Goal: Task Accomplishment & Management: Manage account settings

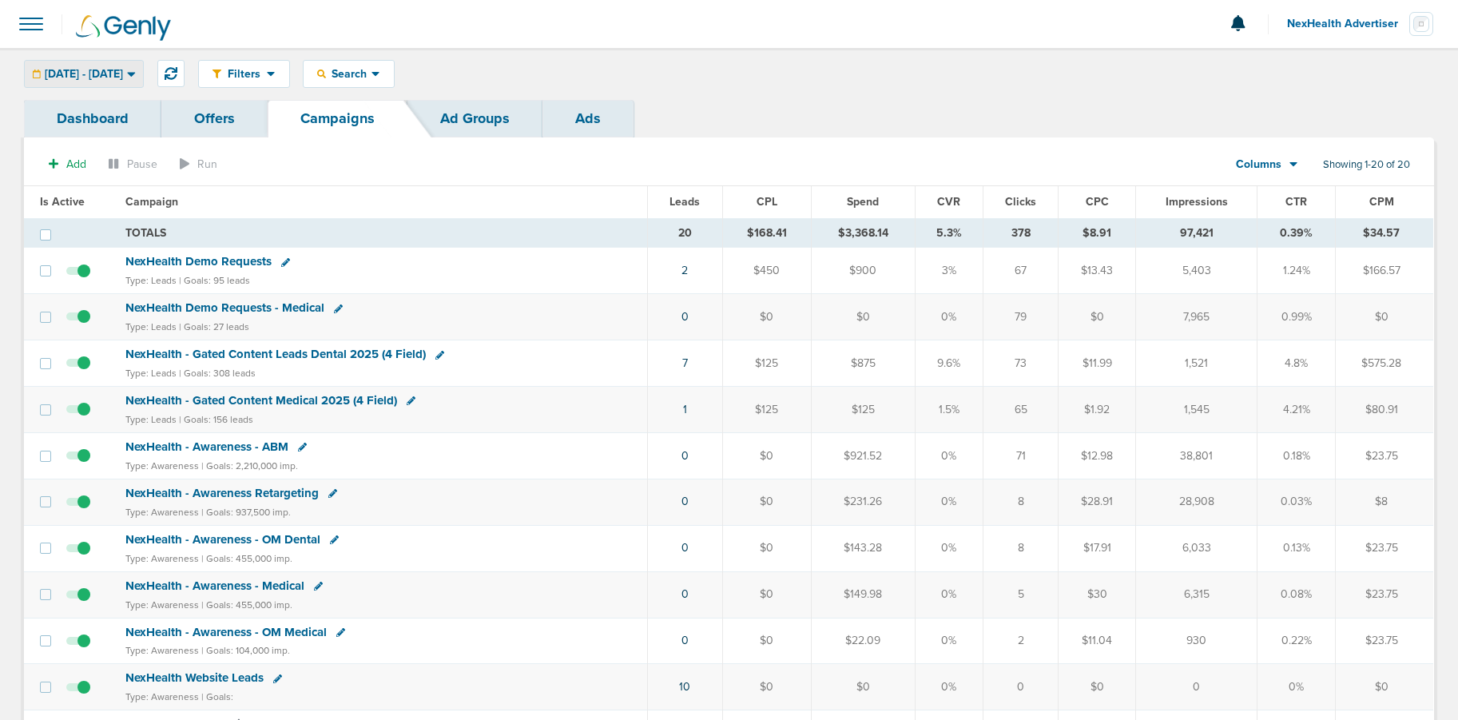
click at [100, 74] on span "[DATE] - [DATE]" at bounding box center [84, 74] width 78 height 11
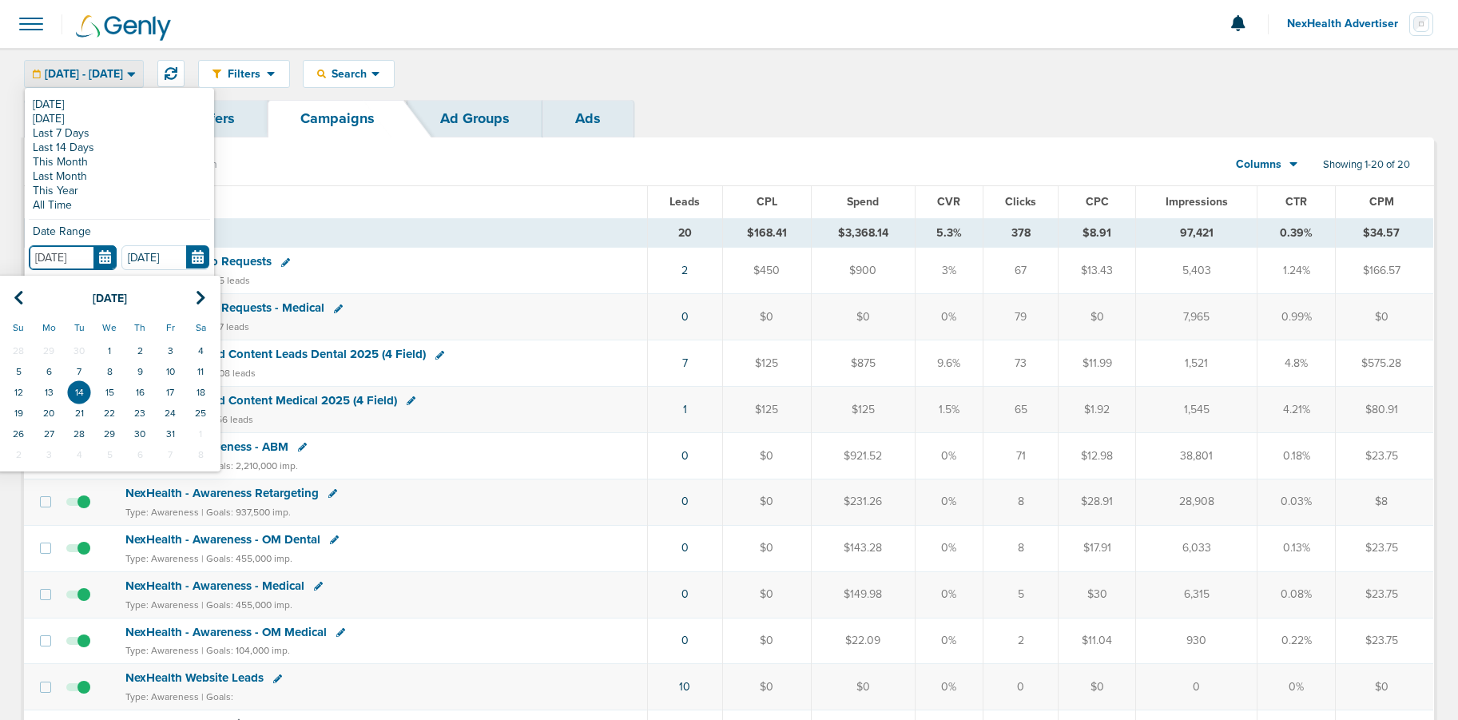
click at [98, 258] on input "[DATE]" at bounding box center [73, 257] width 88 height 25
click at [31, 299] on th at bounding box center [18, 298] width 30 height 33
drag, startPoint x: 164, startPoint y: 345, endPoint x: 121, endPoint y: 310, distance: 55.6
click at [164, 344] on td "1" at bounding box center [170, 350] width 30 height 21
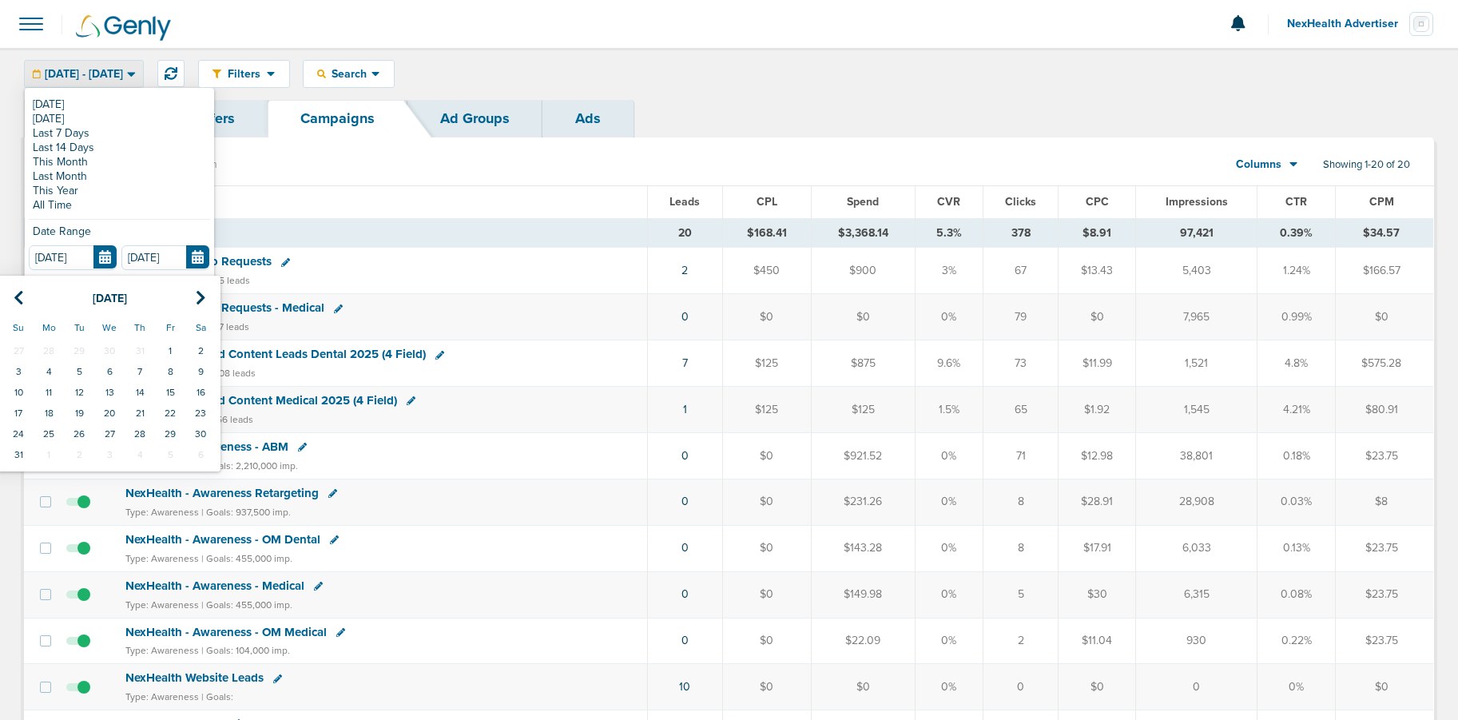
type input "[DATE]"
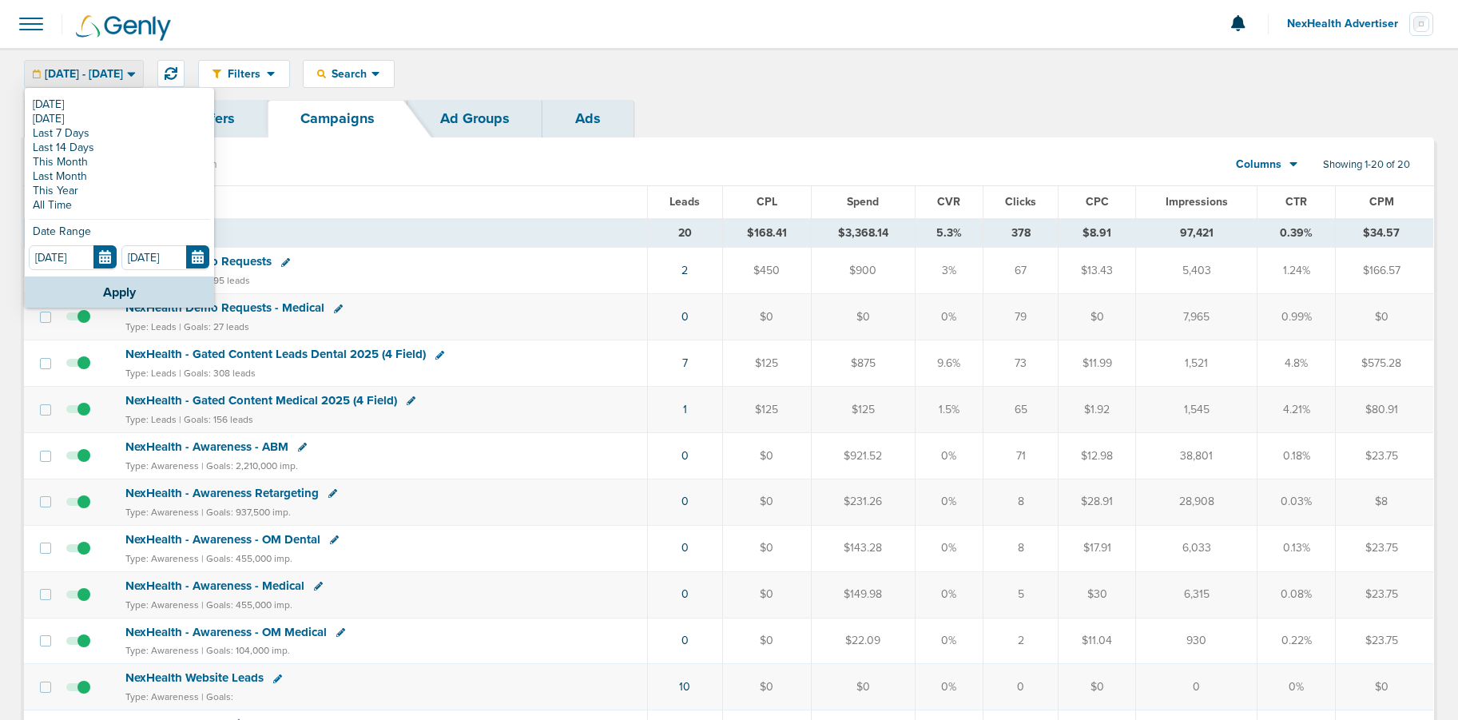
click at [119, 295] on button "Apply" at bounding box center [119, 291] width 189 height 31
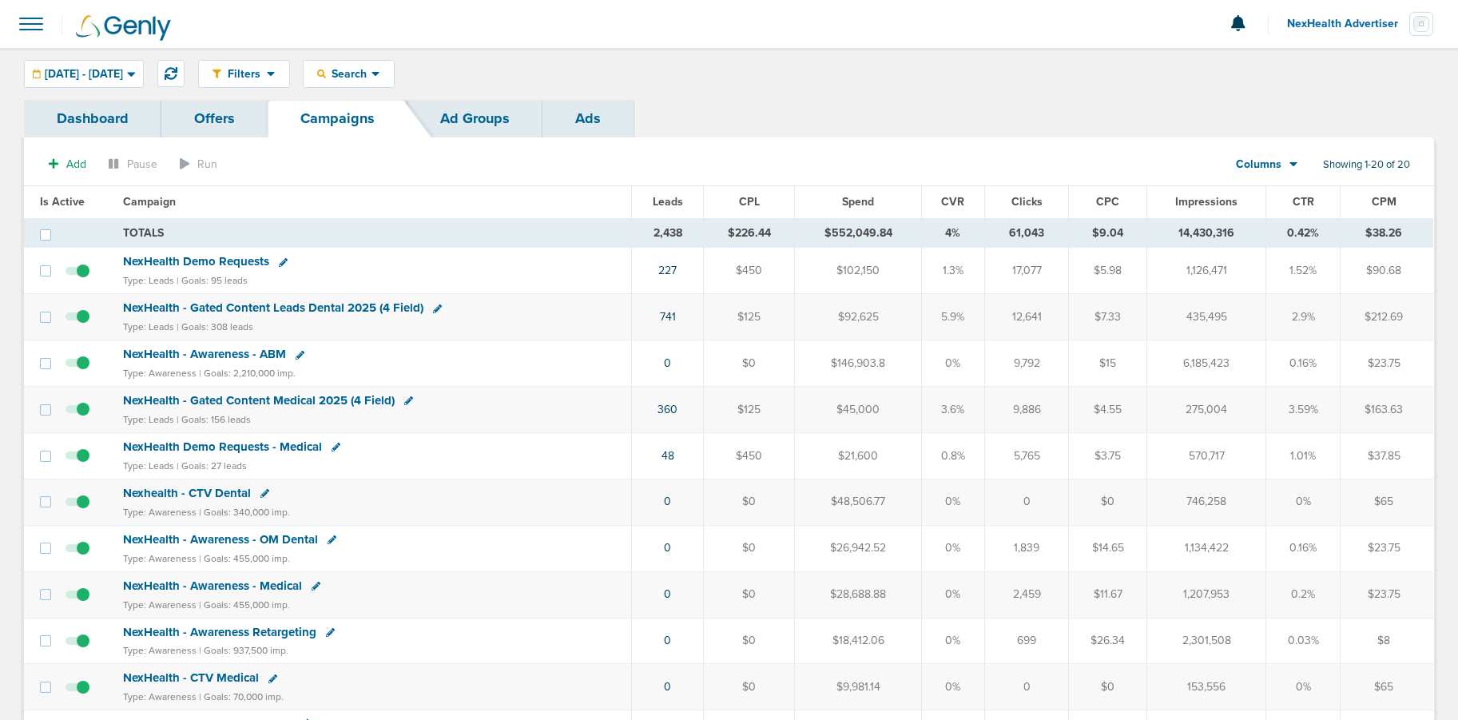
click at [206, 123] on link "Offers" at bounding box center [214, 119] width 106 height 38
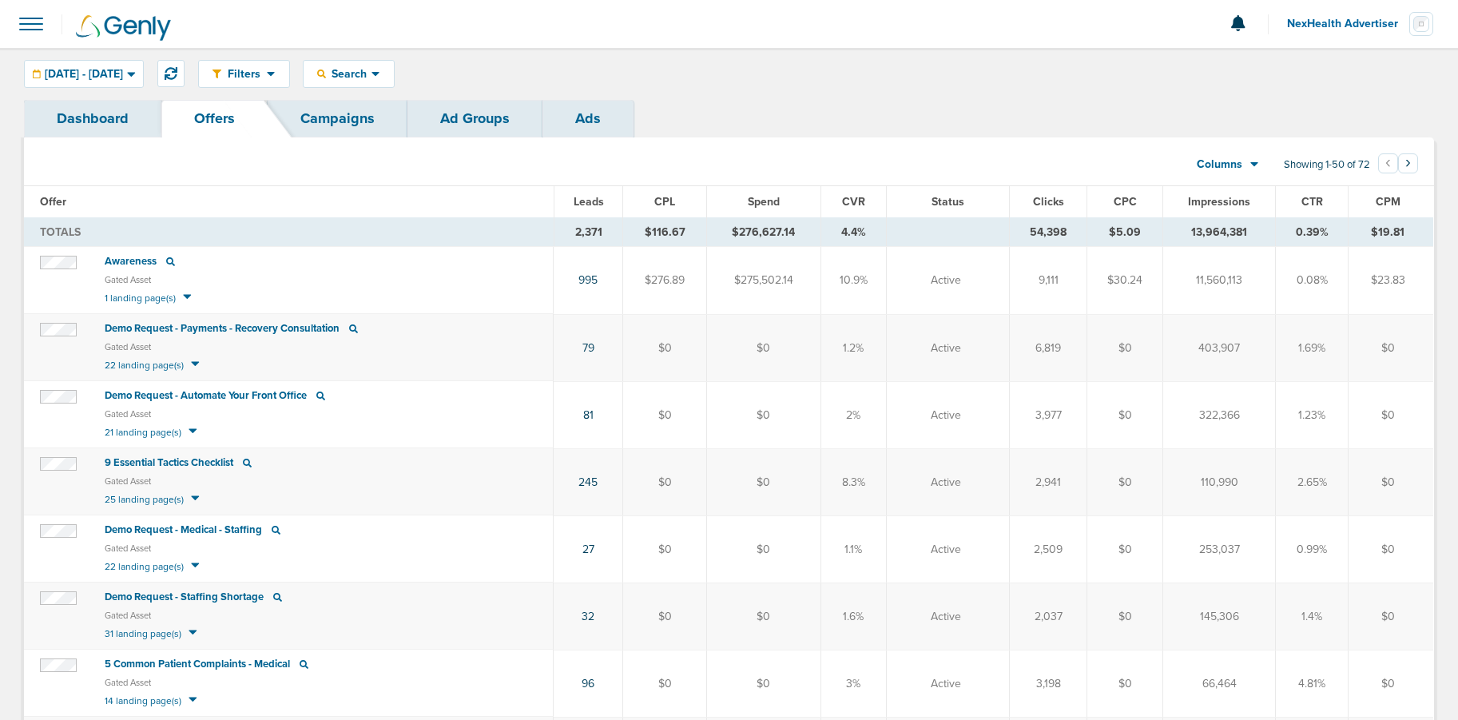
click at [98, 118] on link "Dashboard" at bounding box center [92, 119] width 137 height 38
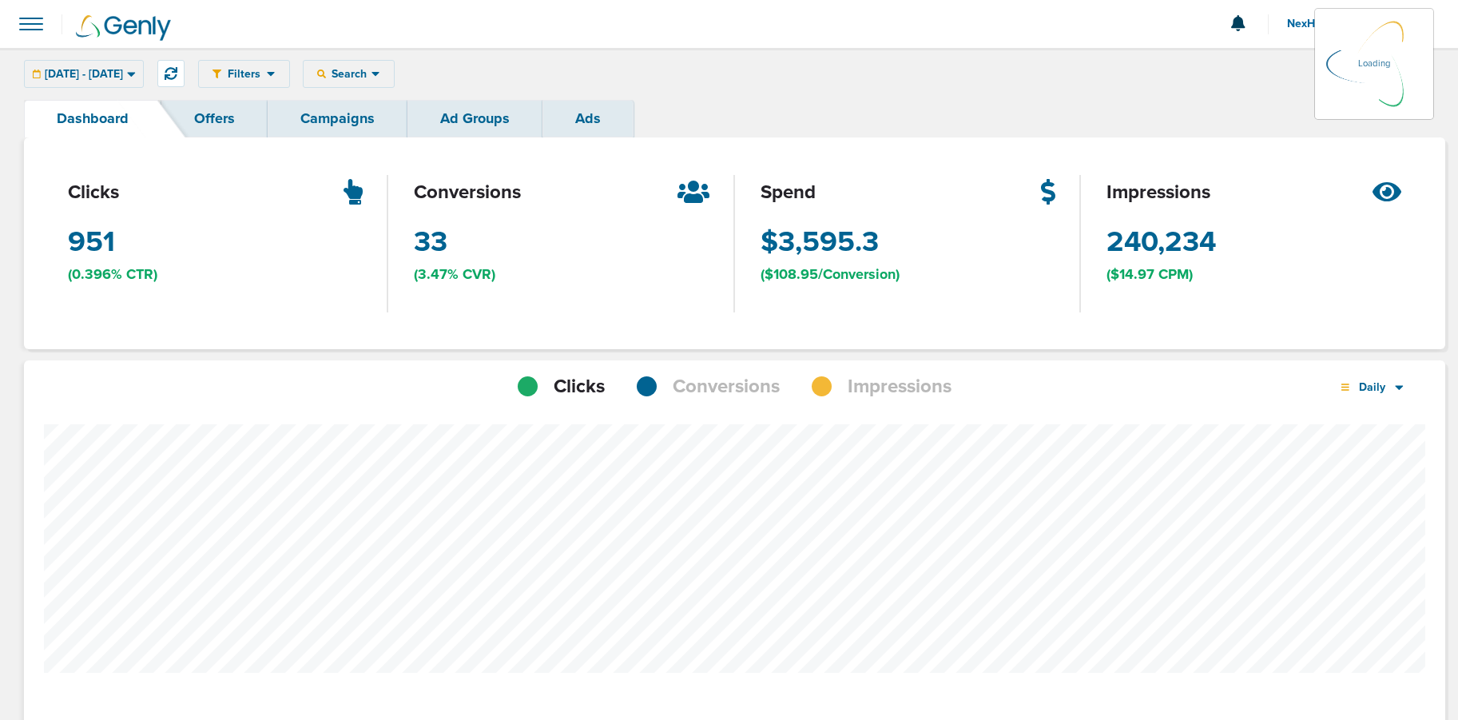
scroll to position [1244, 1410]
click at [329, 118] on link "Campaigns" at bounding box center [338, 119] width 140 height 38
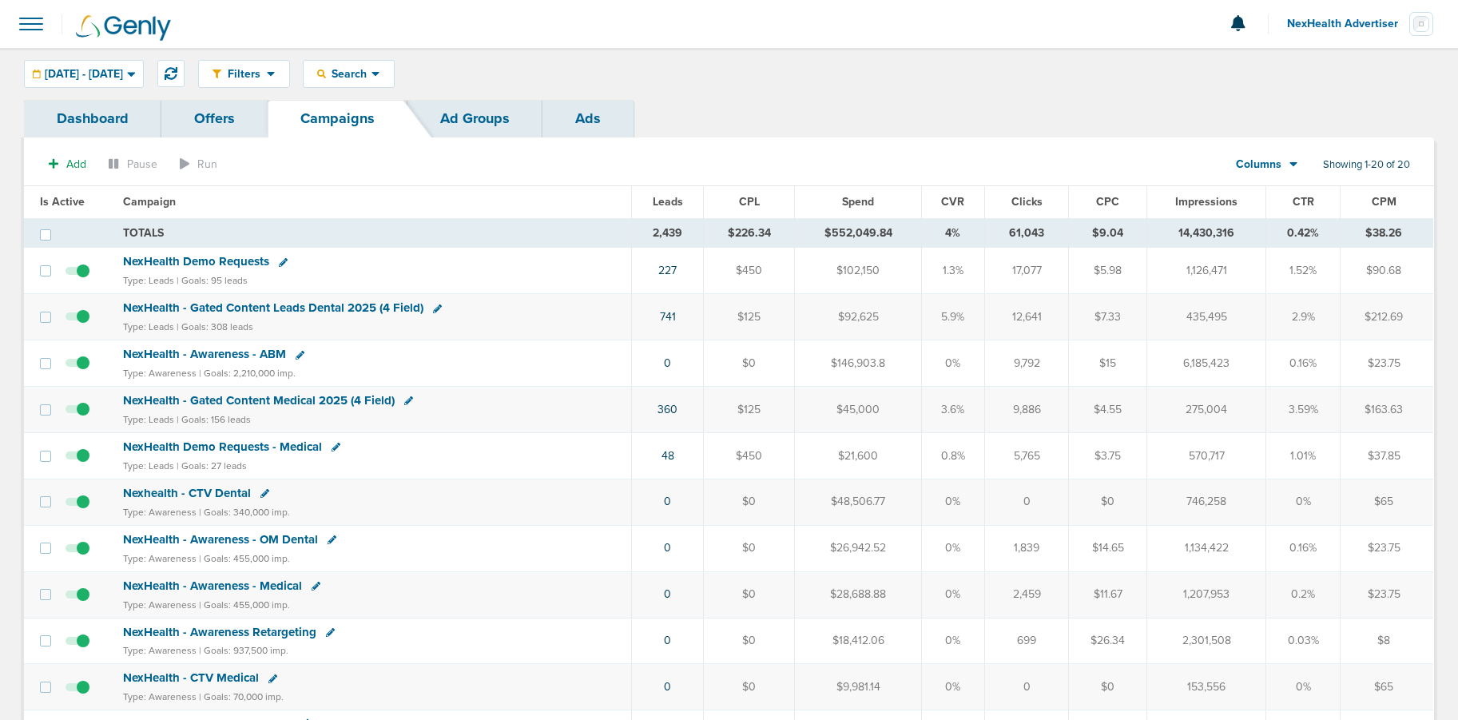
click at [164, 261] on span "NexHealth Demo Requests" at bounding box center [196, 261] width 146 height 14
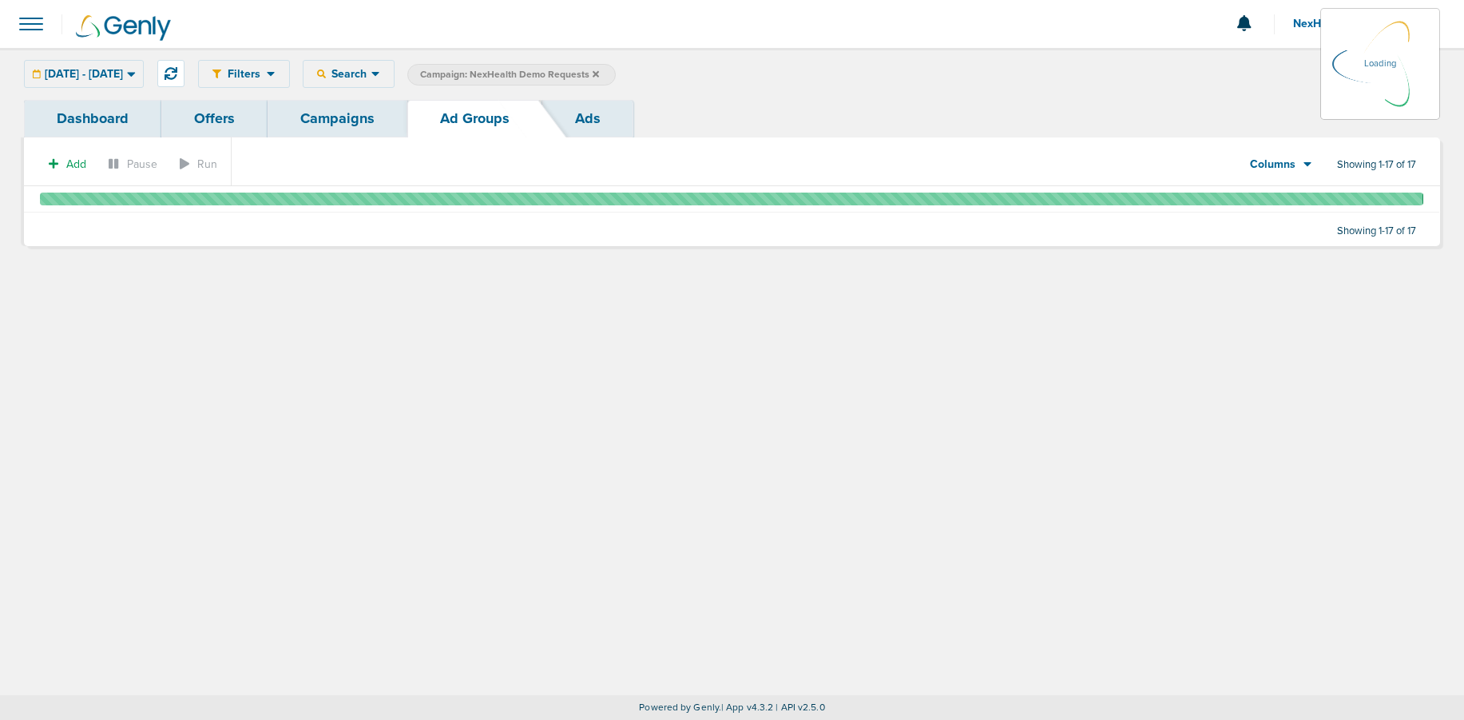
click at [320, 121] on link "Campaigns" at bounding box center [338, 119] width 140 height 38
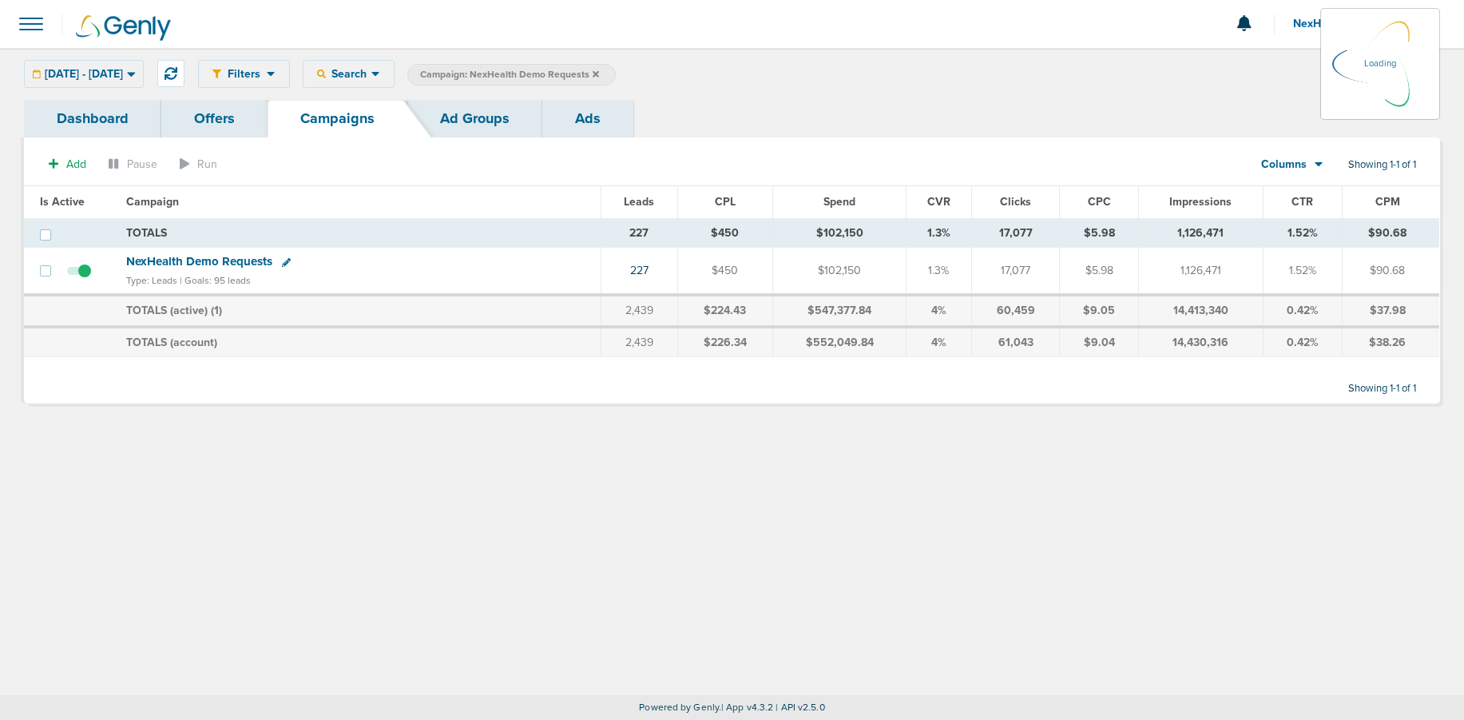
click at [599, 70] on icon at bounding box center [596, 75] width 6 height 10
click at [599, 72] on icon at bounding box center [596, 73] width 6 height 6
click at [599, 73] on icon at bounding box center [596, 73] width 6 height 6
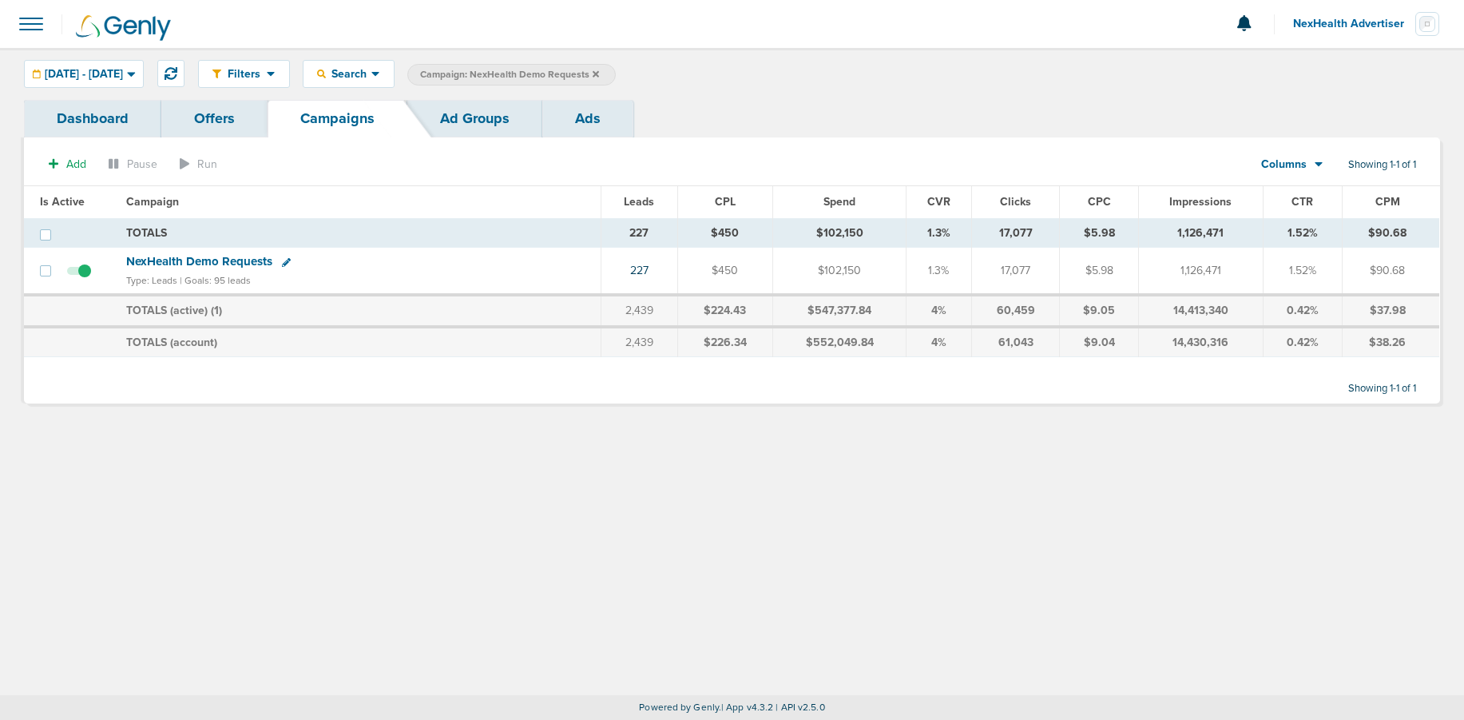
click at [599, 71] on icon at bounding box center [596, 73] width 6 height 6
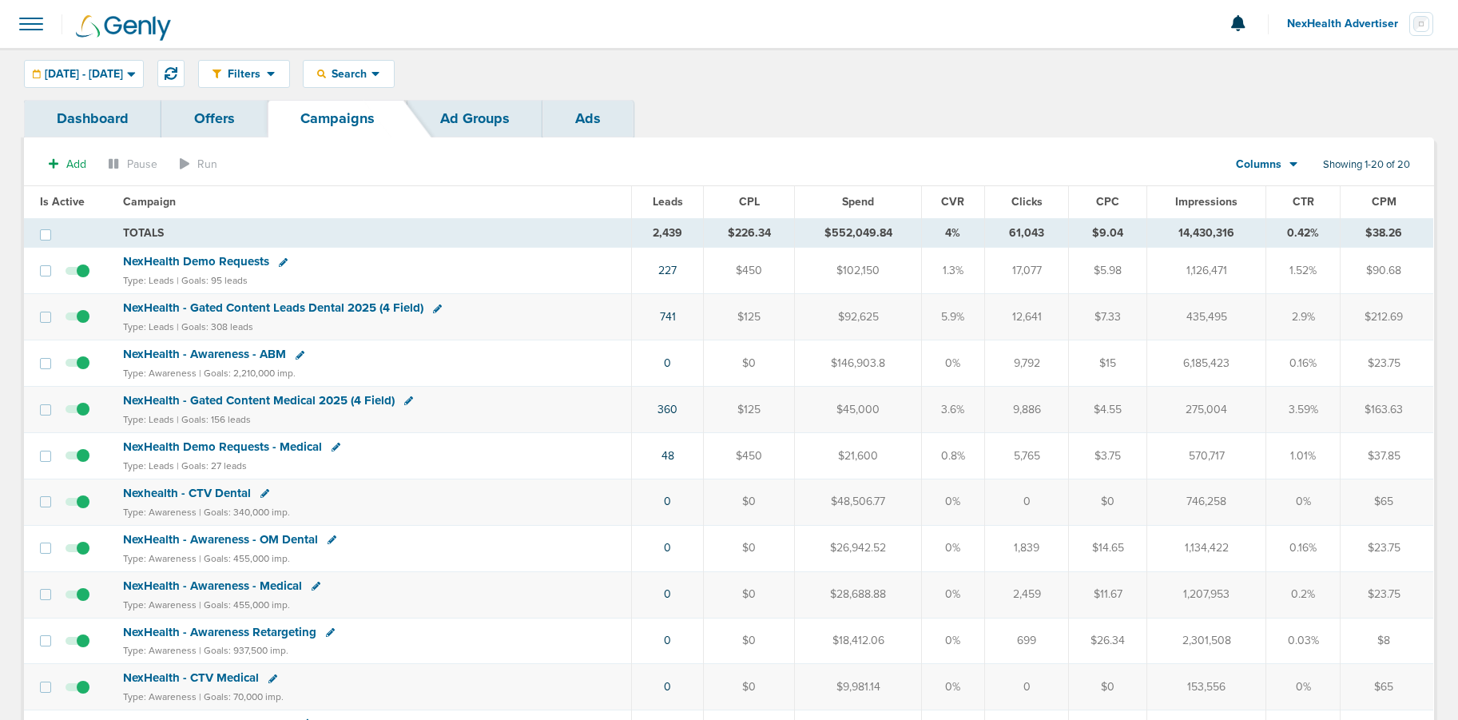
click at [213, 264] on span "NexHealth Demo Requests" at bounding box center [196, 261] width 146 height 14
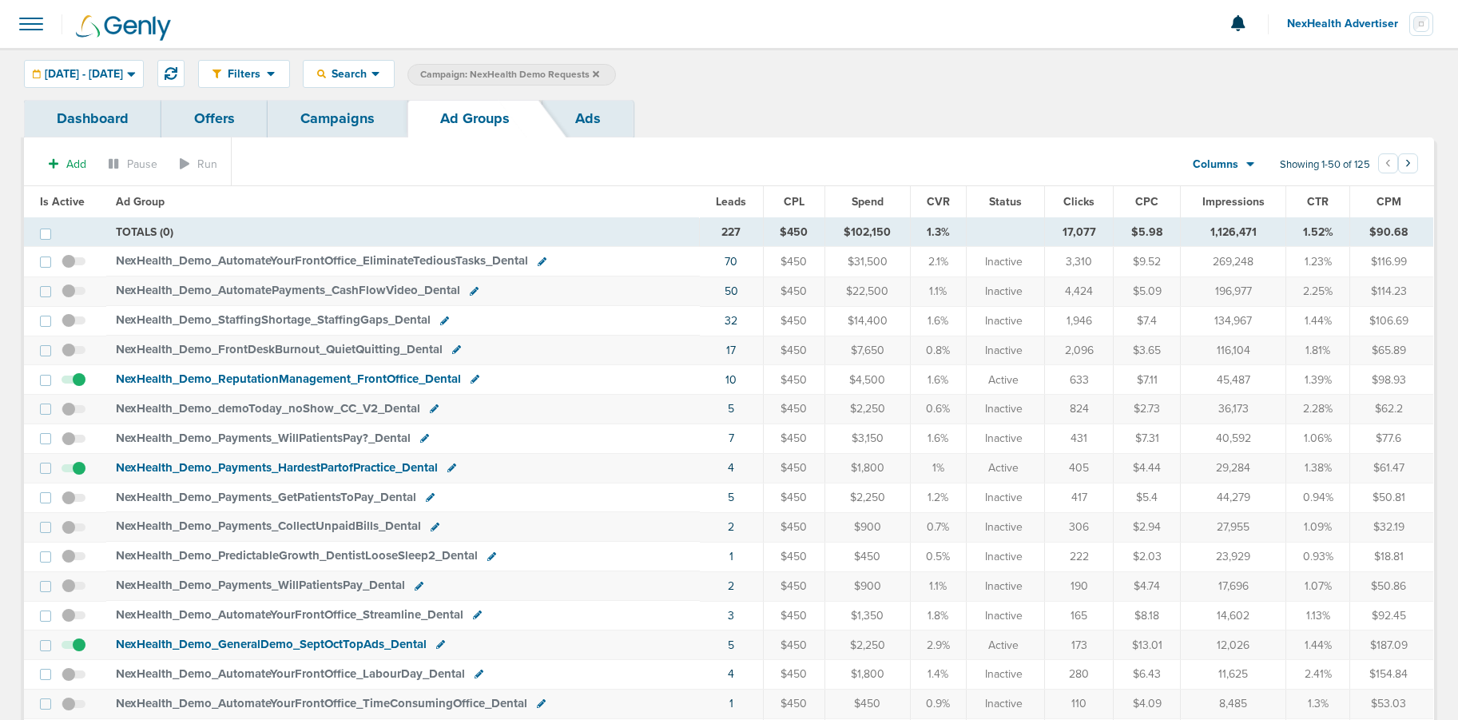
click at [568, 113] on link "Ads" at bounding box center [587, 119] width 91 height 38
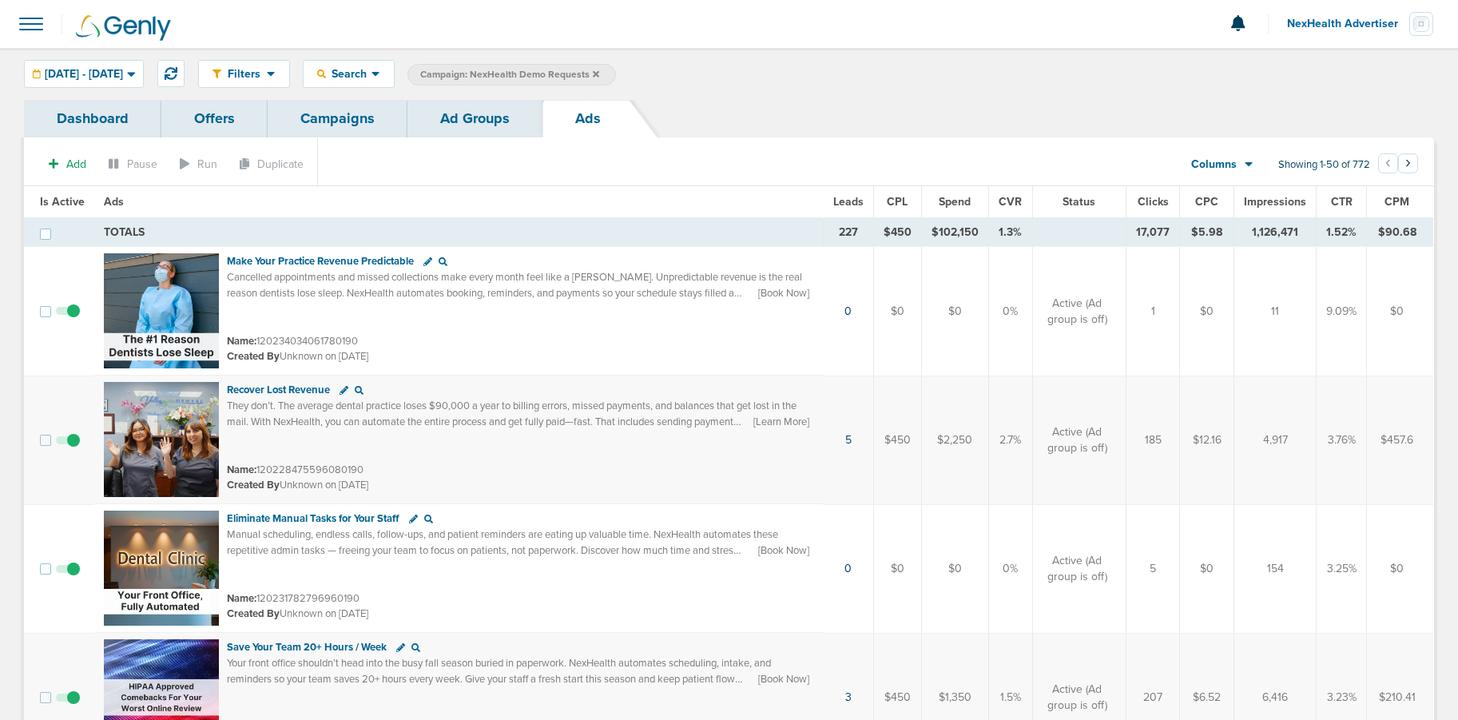
click at [1336, 204] on span "CTR" at bounding box center [1342, 202] width 22 height 14
click at [851, 205] on span "Leads" at bounding box center [848, 202] width 30 height 14
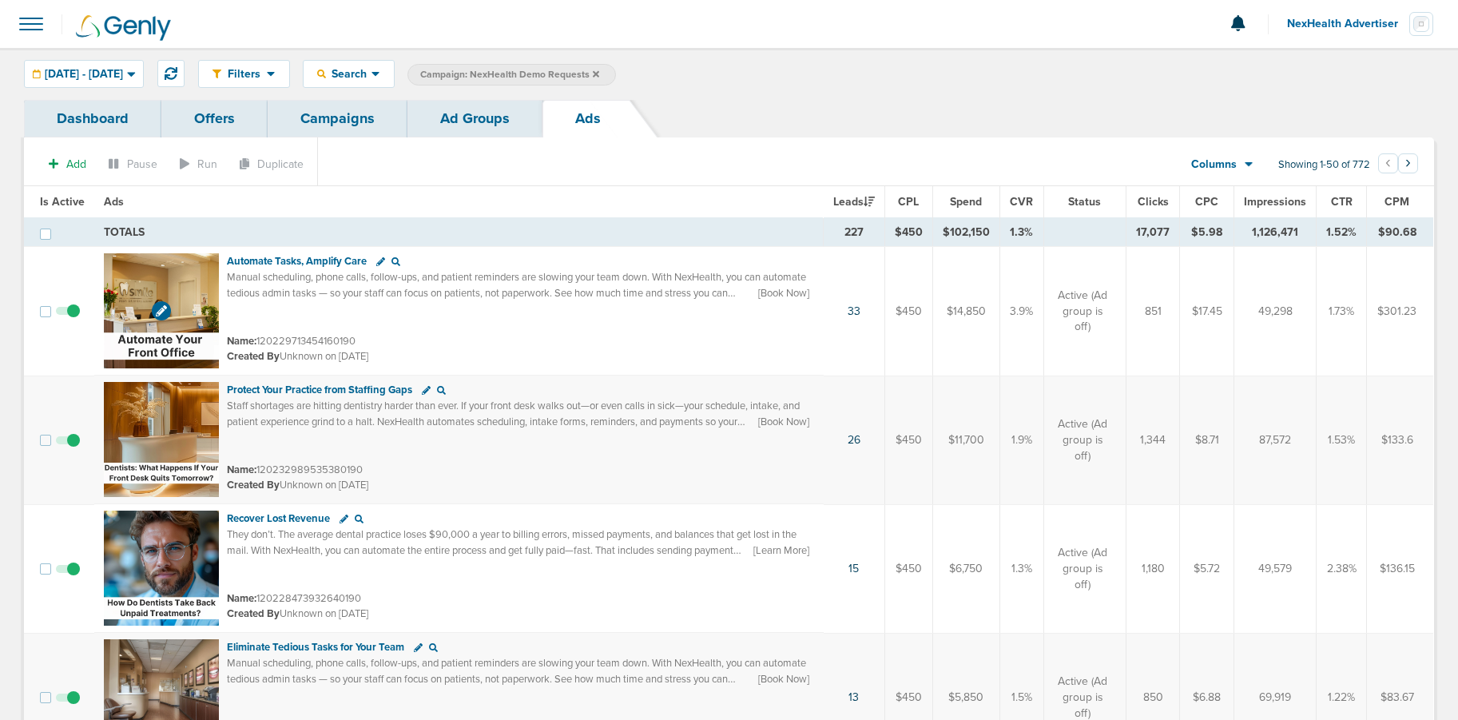
click at [205, 271] on img at bounding box center [161, 310] width 115 height 115
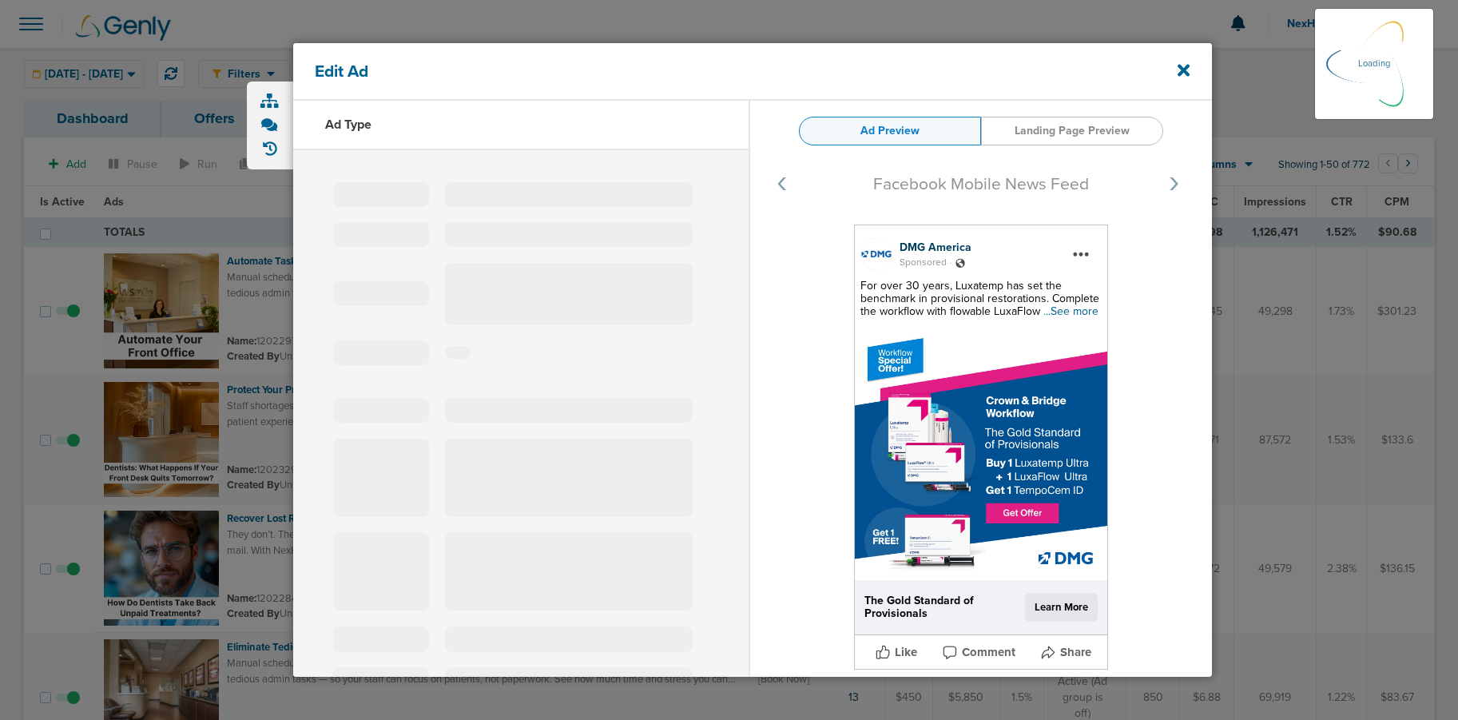
select select "learn_more"
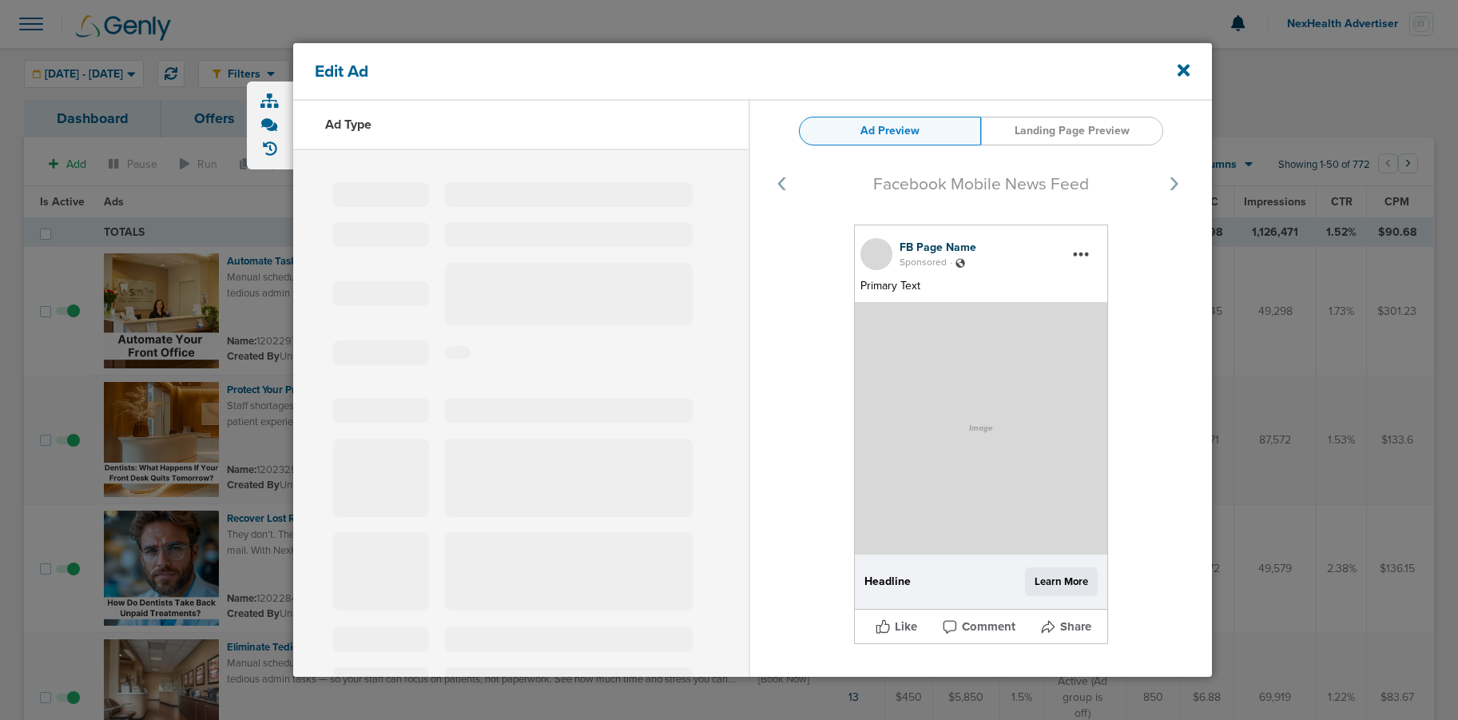
type input "120229713454160190"
type input "Automate Tasks, Amplify Care"
type textarea "Manual scheduling, phone calls, follow-ups, and patient reminders are slowing y…"
select select "book_travel"
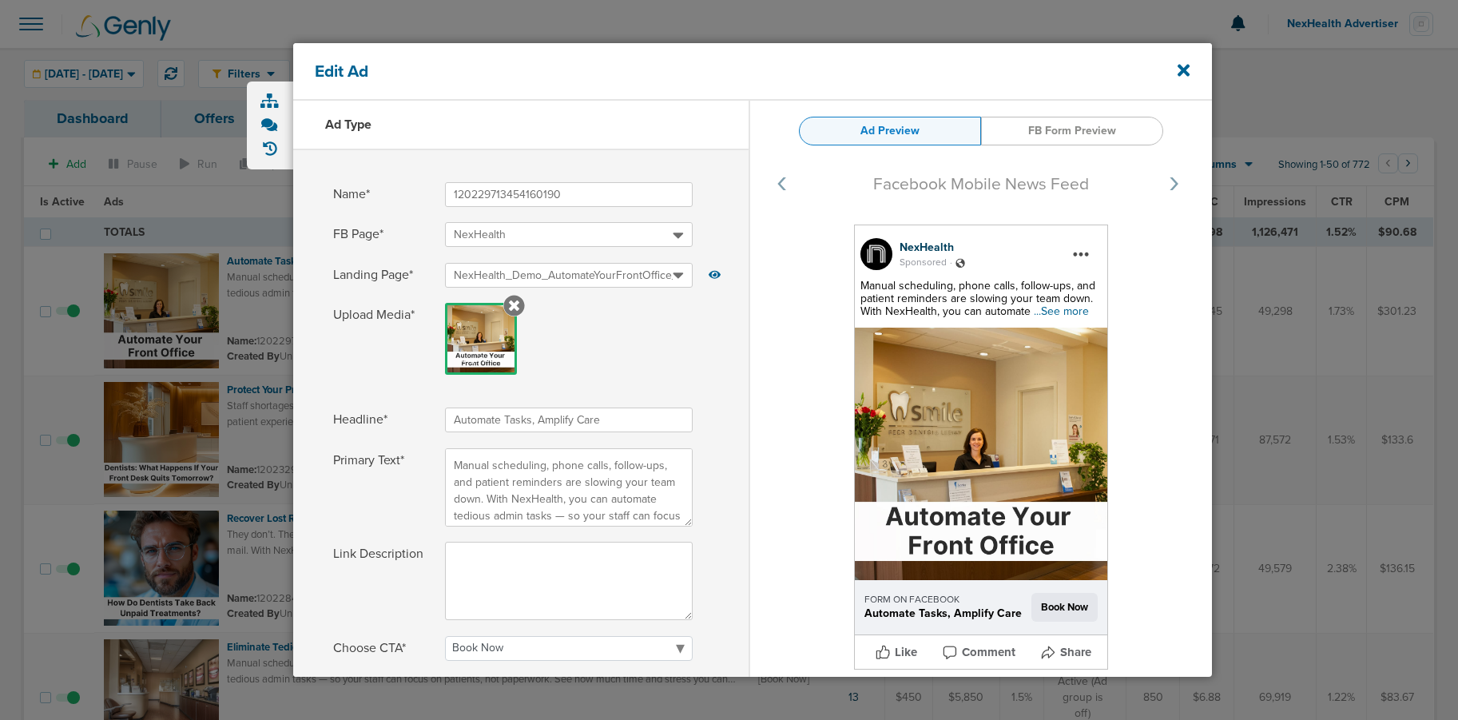
click at [1058, 309] on span "...See more" at bounding box center [1061, 311] width 55 height 14
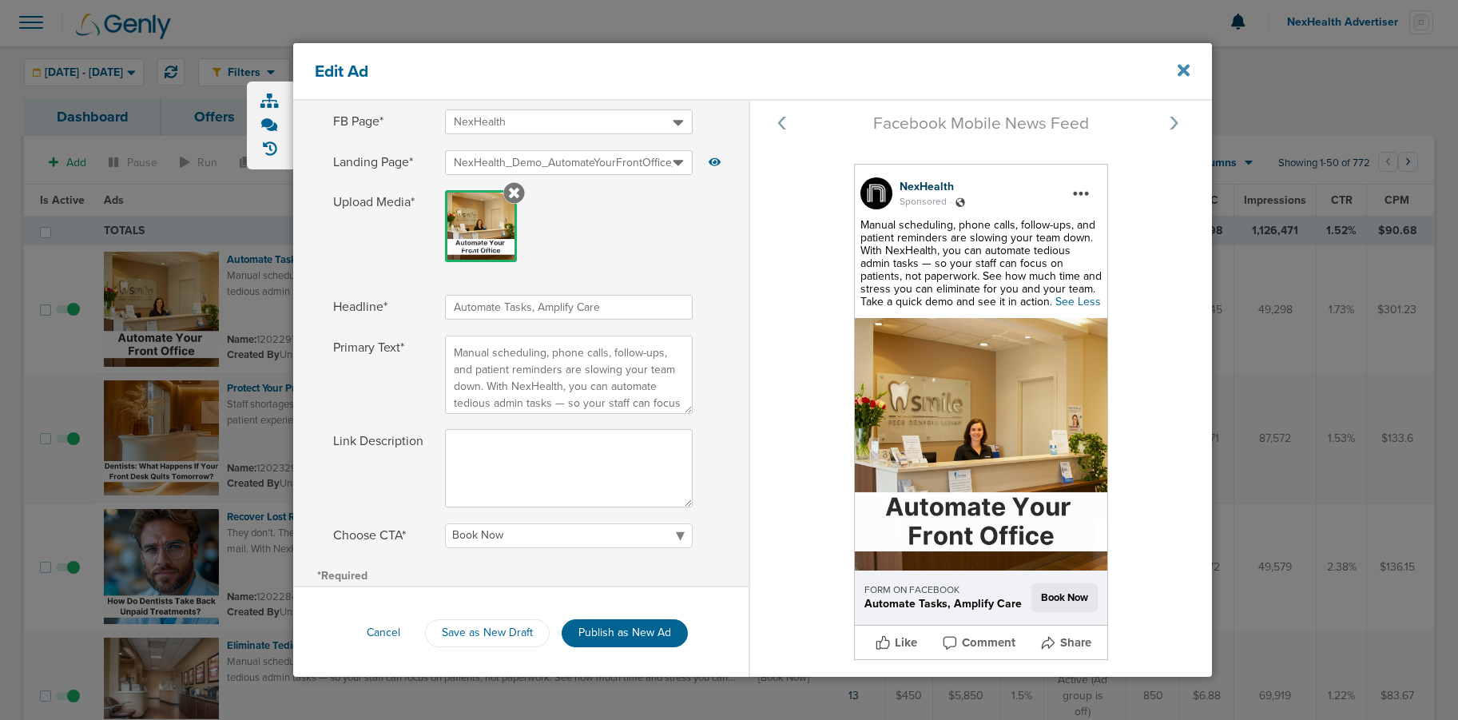
scroll to position [7, 0]
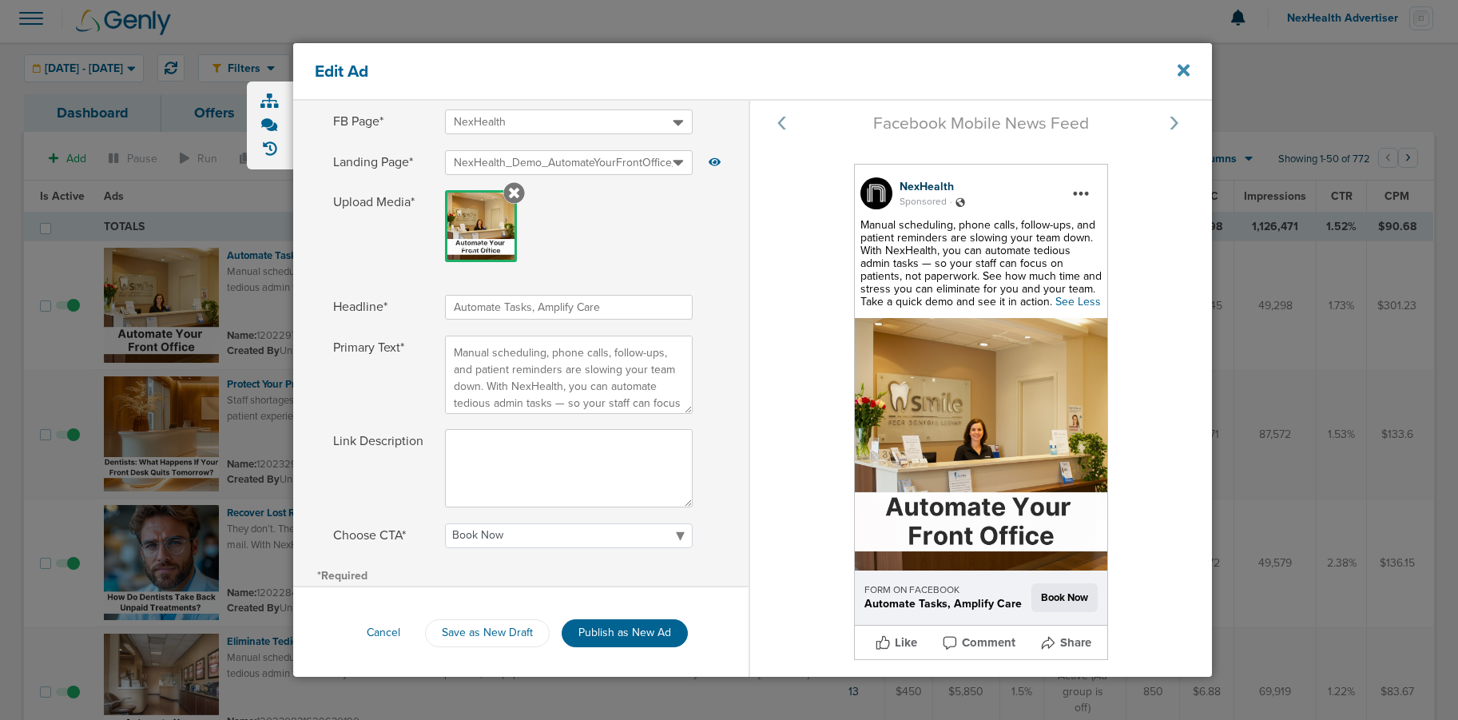
click at [1178, 70] on icon at bounding box center [1184, 71] width 12 height 18
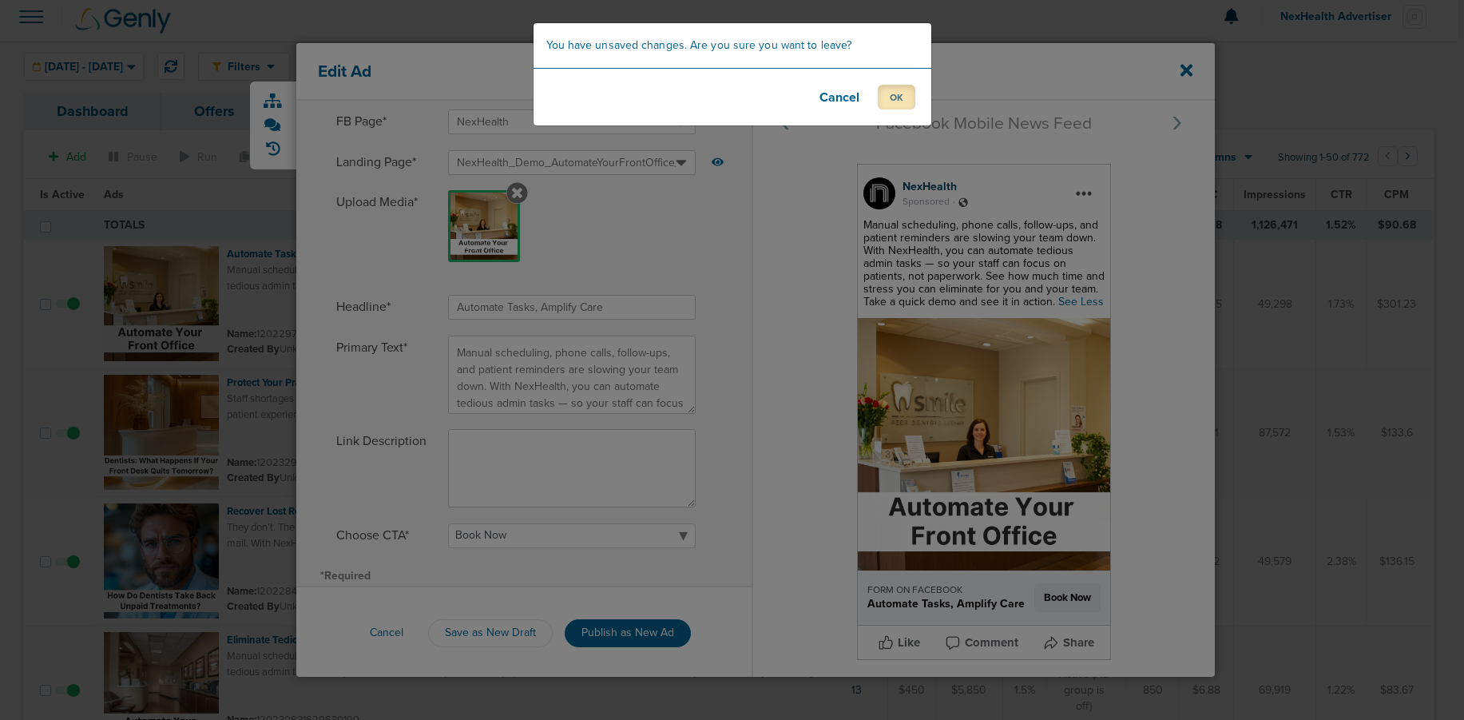
click at [889, 97] on button "OK" at bounding box center [897, 97] width 38 height 25
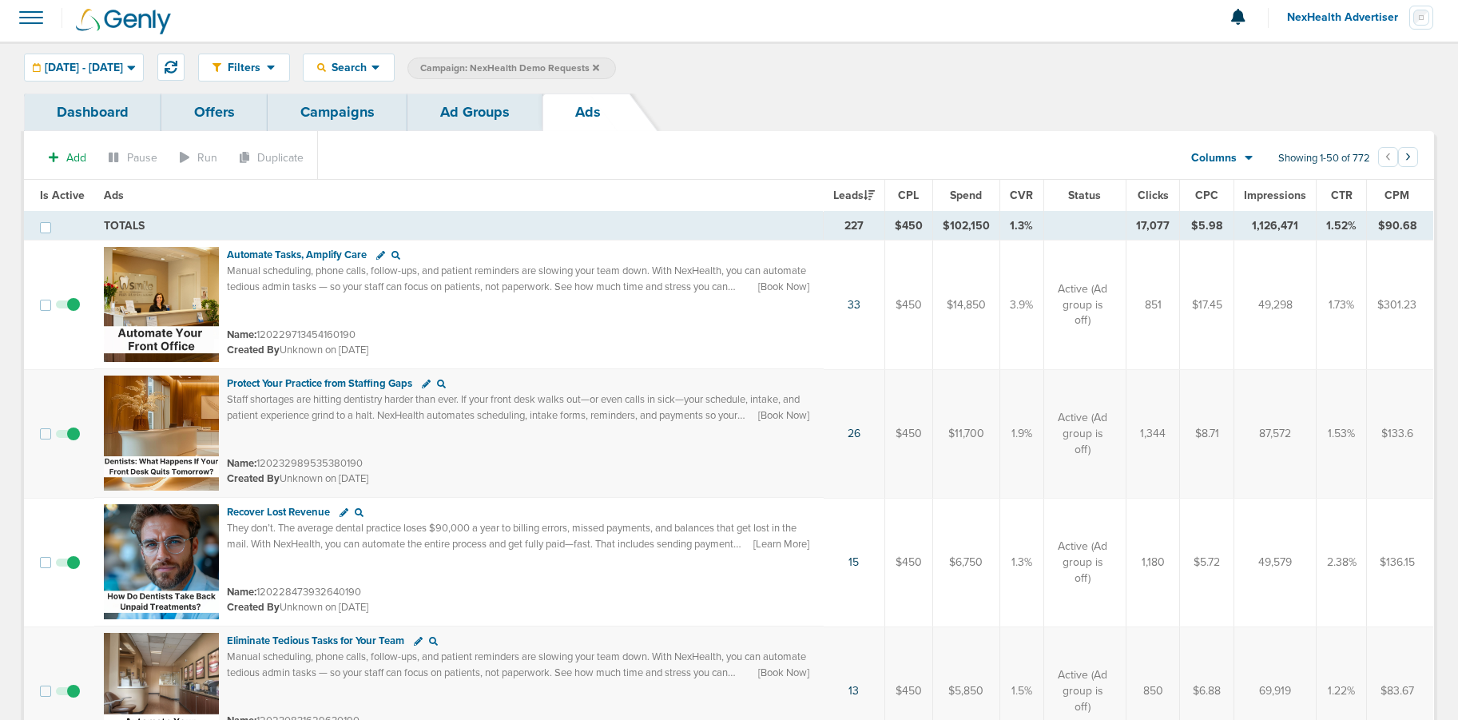
scroll to position [6, 0]
drag, startPoint x: 1381, startPoint y: 8, endPoint x: 1371, endPoint y: 18, distance: 13.6
click at [1374, 15] on button "NexHealth Advertiser" at bounding box center [1360, 18] width 148 height 48
click at [1348, 66] on link "Sign Out" at bounding box center [1354, 64] width 160 height 20
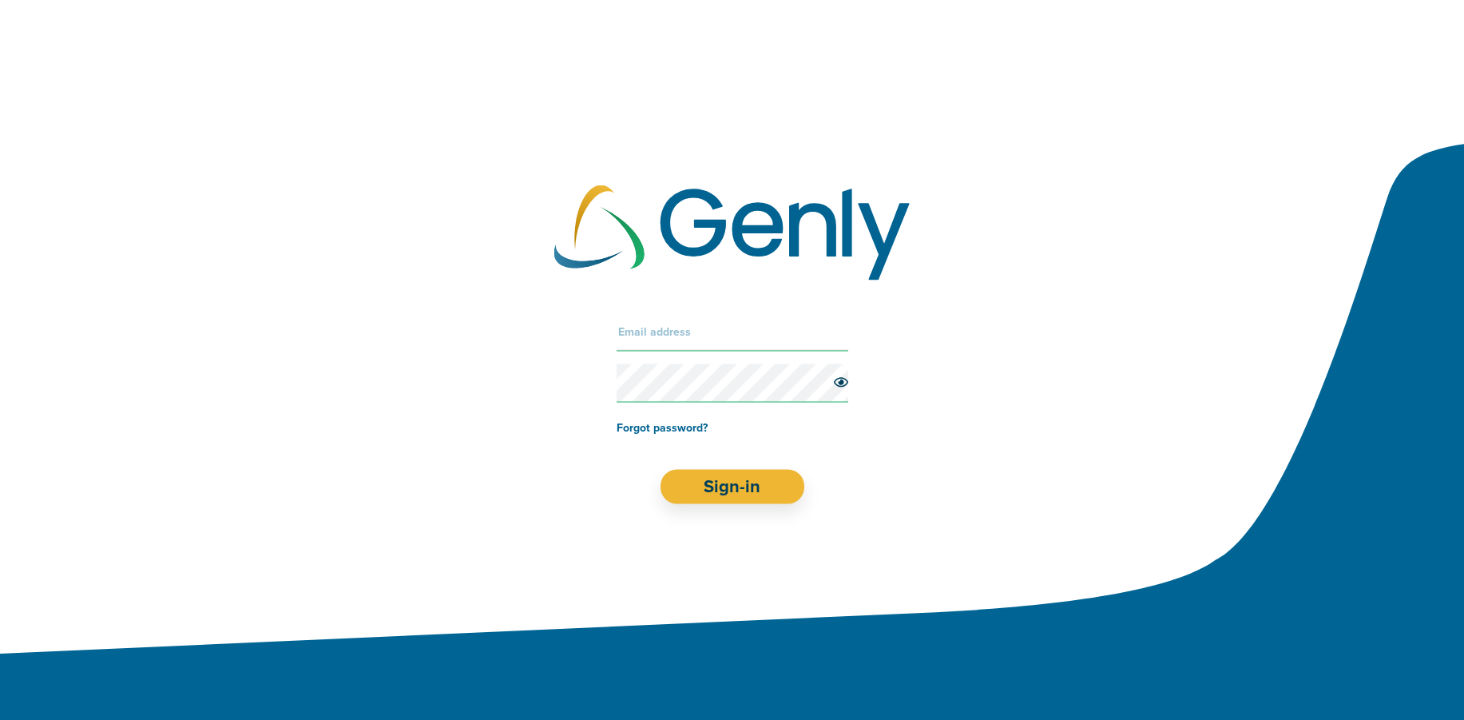
click at [720, 320] on input "text" at bounding box center [733, 331] width 232 height 38
type input "b"
click at [676, 343] on input "text" at bounding box center [733, 331] width 232 height 38
type input "[PERSON_NAME][EMAIL_ADDRESS][DOMAIN_NAME]"
click at [729, 491] on button "Sign-in" at bounding box center [732, 486] width 145 height 34
